Goal: Find contact information: Find contact information

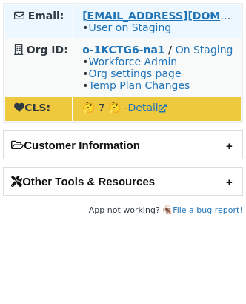
click at [106, 12] on strong "[EMAIL_ADDRESS][DOMAIN_NAME]" at bounding box center [183, 16] width 202 height 12
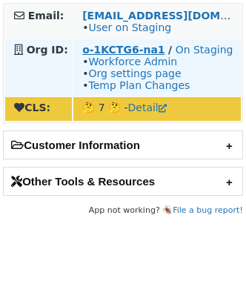
click at [112, 51] on strong "o-1KCTG6-na1" at bounding box center [123, 50] width 82 height 12
click at [115, 50] on strong "o-1KCTG6-na1" at bounding box center [123, 50] width 82 height 12
click at [125, 50] on strong "o-1KCTG6-na1" at bounding box center [123, 50] width 82 height 12
